Goal: Task Accomplishment & Management: Manage account settings

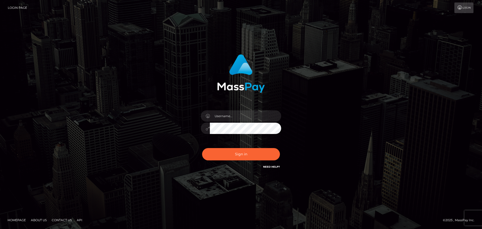
click at [238, 114] on input "text" at bounding box center [245, 115] width 71 height 11
type input "[EMAIL_ADDRESS][DOMAIN_NAME]"
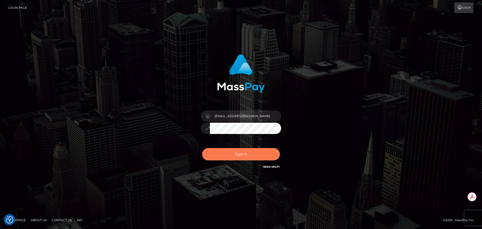
click at [254, 152] on button "Sign in" at bounding box center [241, 154] width 78 height 12
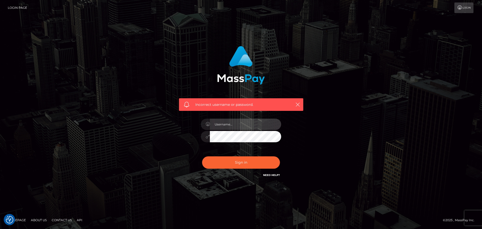
click at [233, 126] on input "text" at bounding box center [245, 124] width 71 height 11
type input "[EMAIL_ADDRESS][DOMAIN_NAME]"
click at [202, 156] on button "Sign in" at bounding box center [241, 162] width 78 height 12
click at [233, 143] on div at bounding box center [241, 134] width 88 height 38
click at [230, 130] on input "text" at bounding box center [245, 124] width 71 height 11
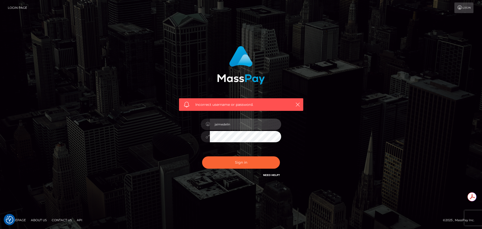
type input "jaimedelin"
click at [202, 156] on button "Sign in" at bounding box center [241, 162] width 78 height 12
